Goal: Information Seeking & Learning: Learn about a topic

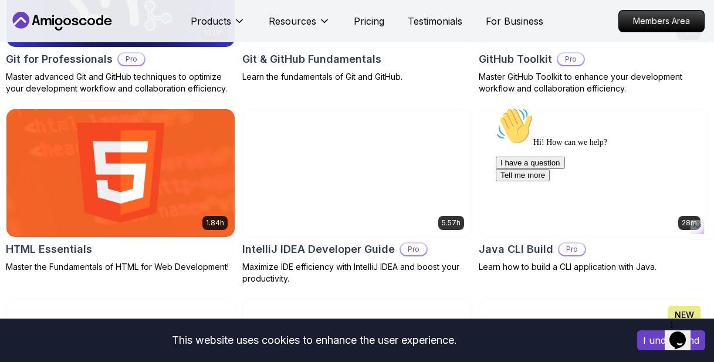
scroll to position [1467, 0]
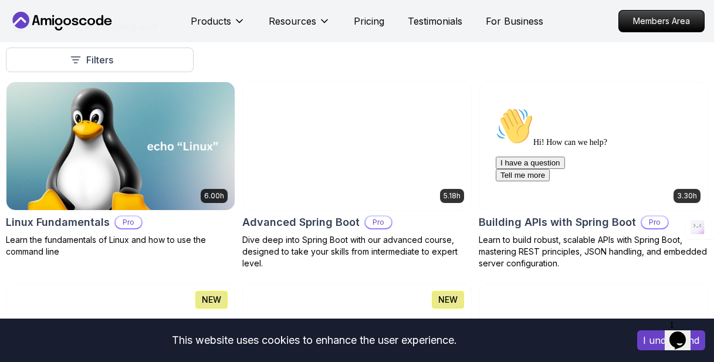
scroll to position [293, 0]
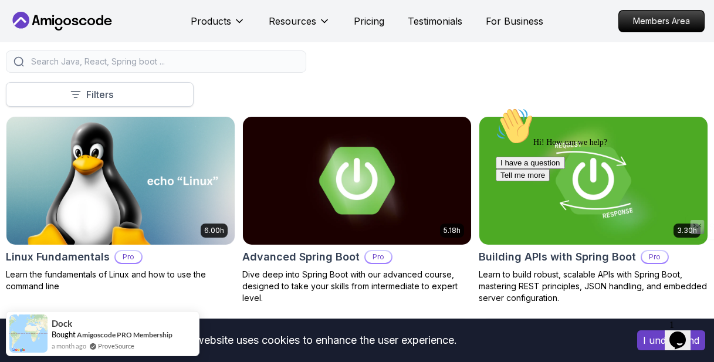
click at [135, 93] on button "Filters" at bounding box center [100, 94] width 188 height 25
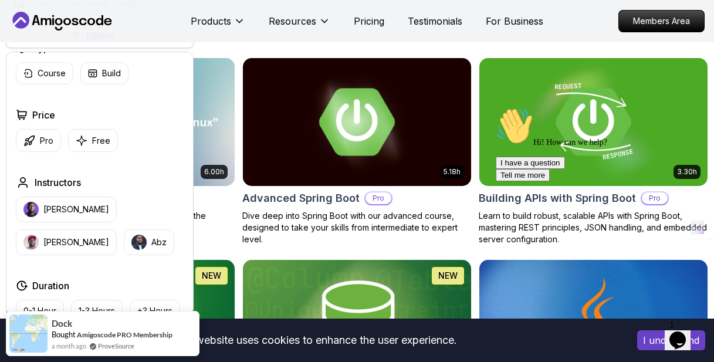
scroll to position [0, 0]
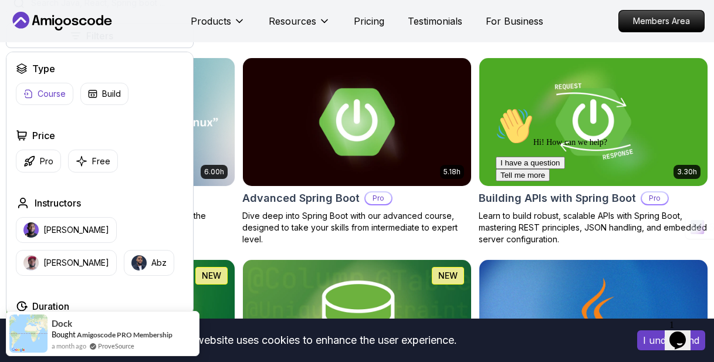
click at [49, 93] on p "Course" at bounding box center [52, 94] width 28 height 12
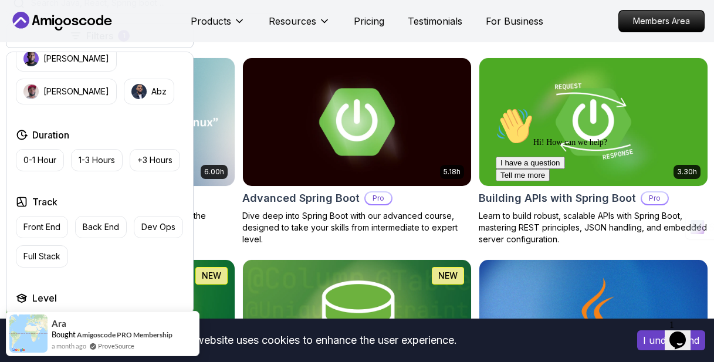
scroll to position [264, 0]
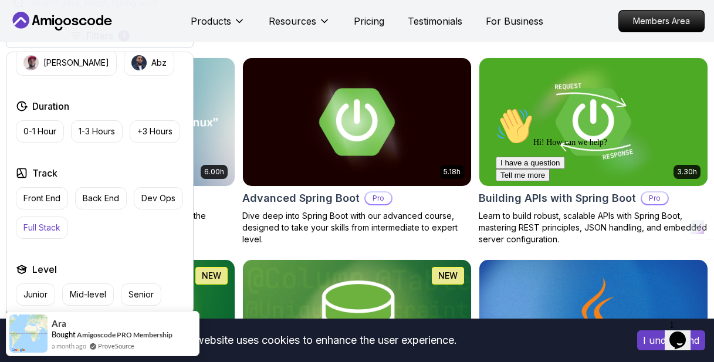
click at [52, 224] on p "Full Stack" at bounding box center [41, 228] width 37 height 12
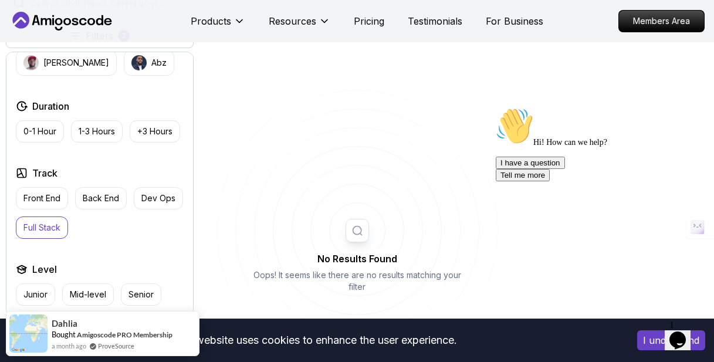
click at [45, 225] on p "Full Stack" at bounding box center [41, 228] width 37 height 12
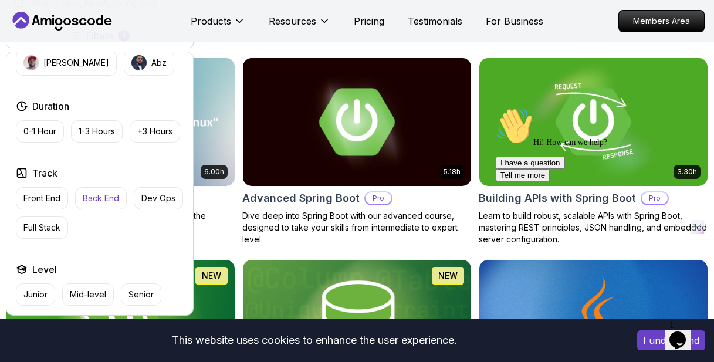
click at [121, 190] on button "Back End" at bounding box center [101, 198] width 52 height 22
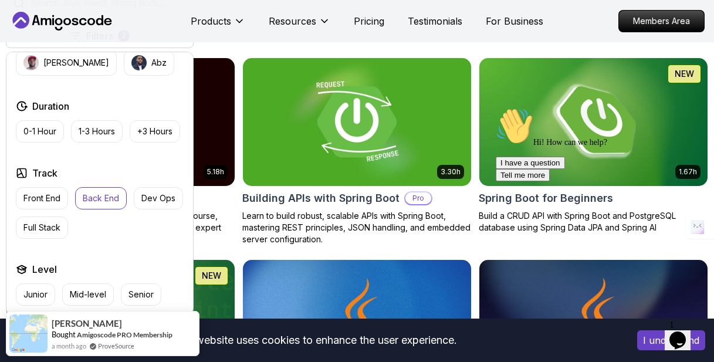
scroll to position [470, 0]
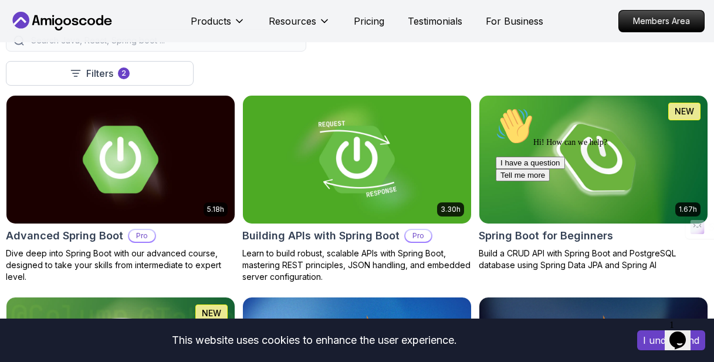
scroll to position [293, 0]
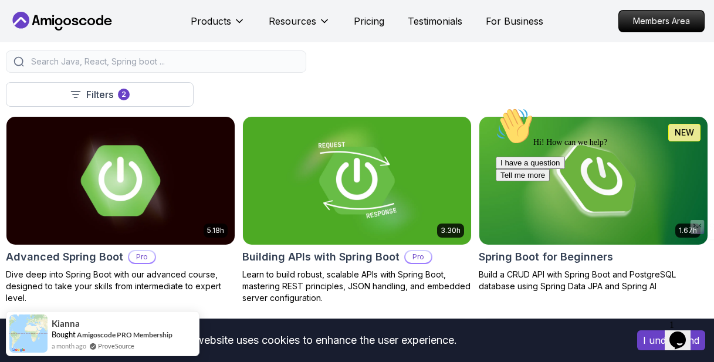
click at [161, 206] on img at bounding box center [120, 181] width 239 height 134
